Goal: Information Seeking & Learning: Learn about a topic

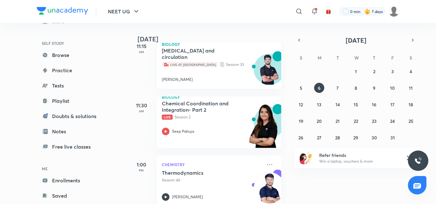
scroll to position [134, 0]
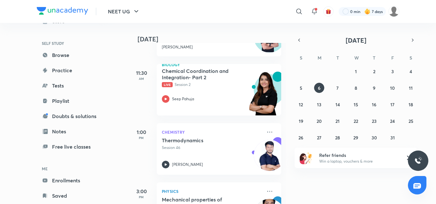
drag, startPoint x: 122, startPoint y: 53, endPoint x: 227, endPoint y: 5, distance: 114.9
click at [228, 4] on div "​" at bounding box center [246, 11] width 117 height 15
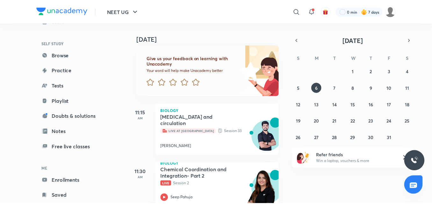
scroll to position [28, 0]
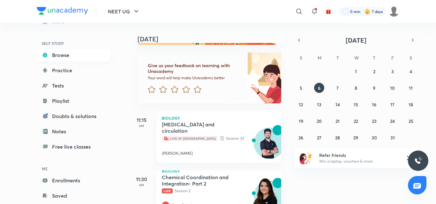
click at [59, 58] on link "Browse" at bounding box center [74, 55] width 74 height 13
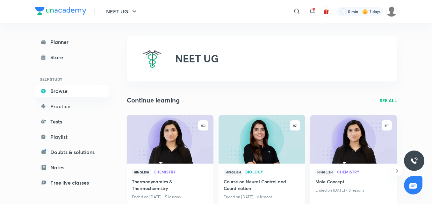
click at [146, 137] on img at bounding box center [170, 139] width 88 height 49
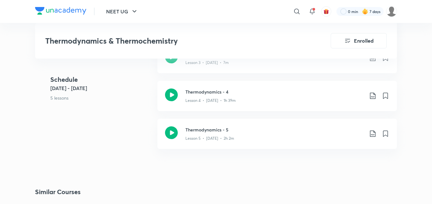
scroll to position [478, 0]
click at [169, 133] on icon at bounding box center [171, 132] width 13 height 13
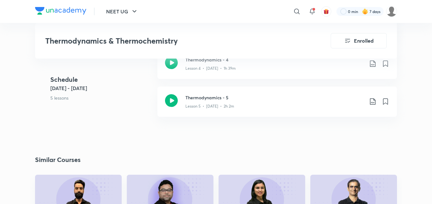
scroll to position [510, 0]
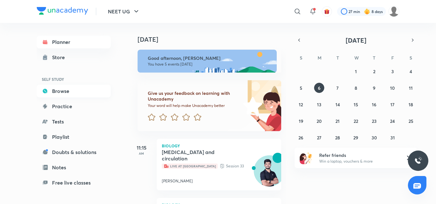
click at [47, 92] on icon at bounding box center [45, 91] width 4 height 4
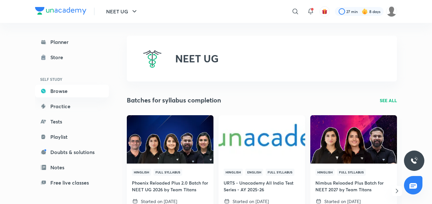
scroll to position [64, 0]
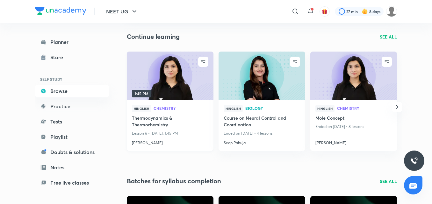
click at [160, 77] on img at bounding box center [170, 75] width 88 height 49
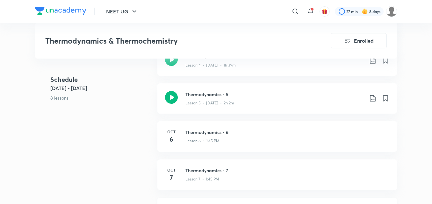
scroll to position [510, 0]
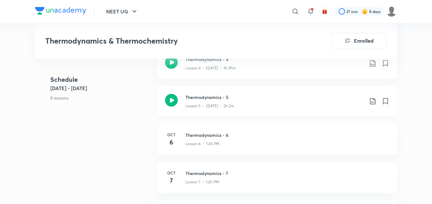
click at [174, 101] on icon at bounding box center [171, 100] width 13 height 13
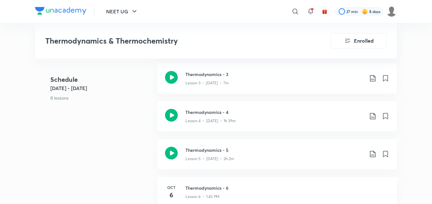
scroll to position [447, 0]
